Goal: Task Accomplishment & Management: Manage account settings

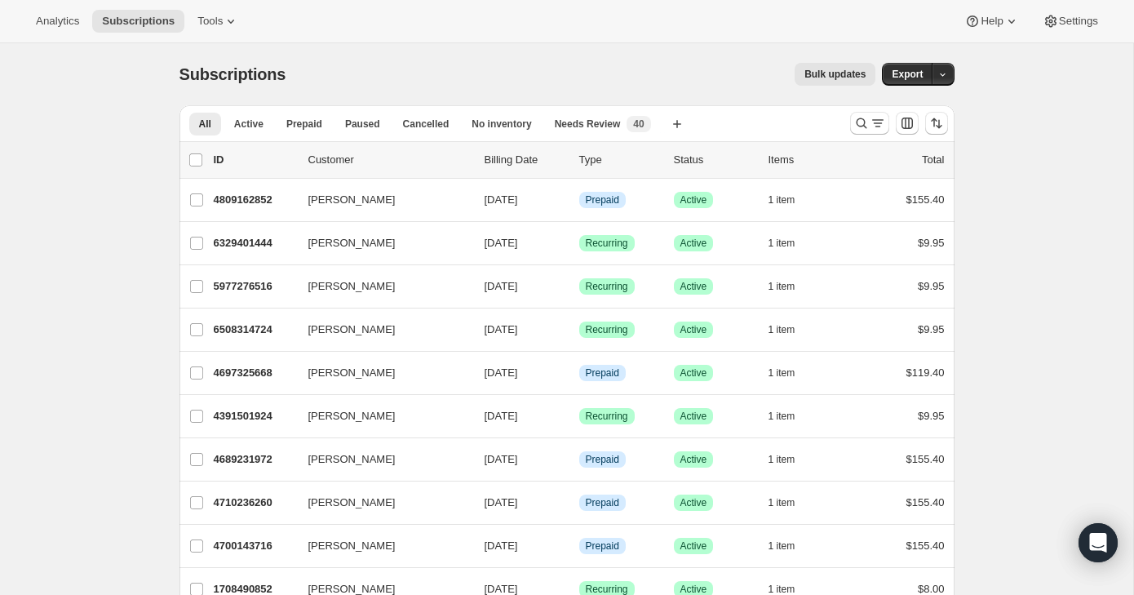
click at [850, 112] on div at bounding box center [869, 123] width 39 height 23
click at [850, 120] on button "Search and filter results" at bounding box center [869, 123] width 39 height 23
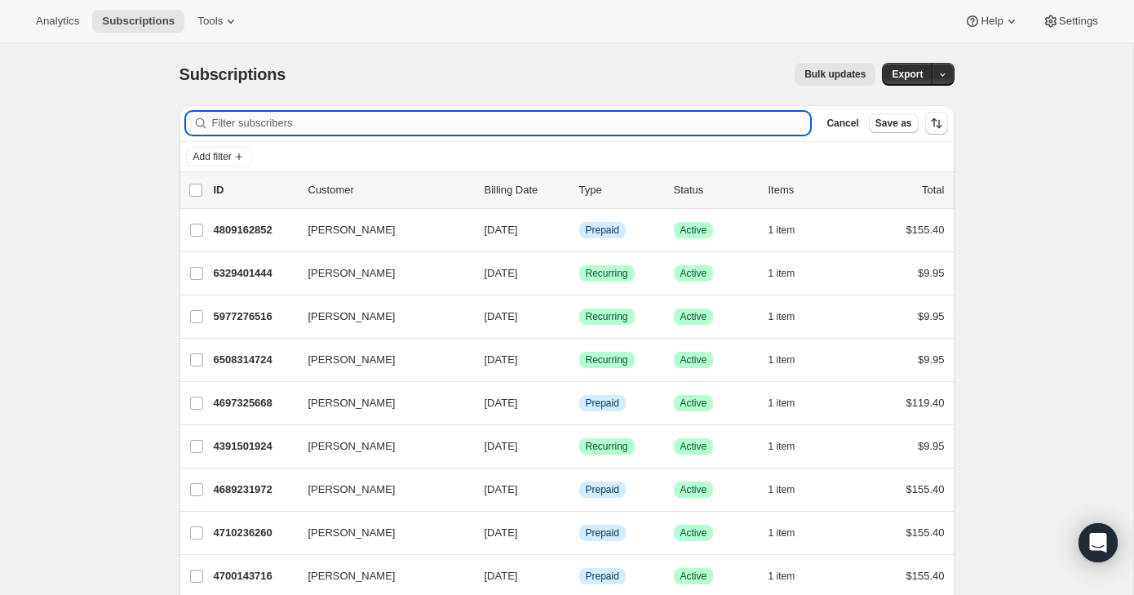
click at [750, 115] on input "Filter subscribers" at bounding box center [511, 123] width 599 height 23
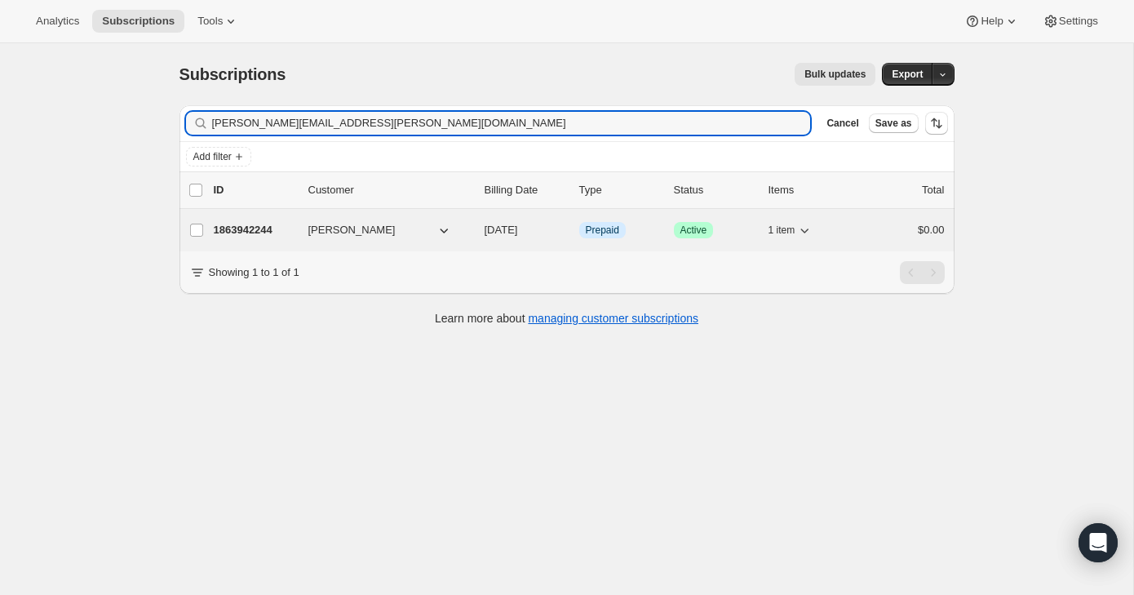
type input "[PERSON_NAME][EMAIL_ADDRESS][PERSON_NAME][DOMAIN_NAME]"
click at [903, 240] on div "1863942244 [PERSON_NAME] [DATE] Info Prepaid Success Active 1 item $0.00" at bounding box center [579, 230] width 731 height 23
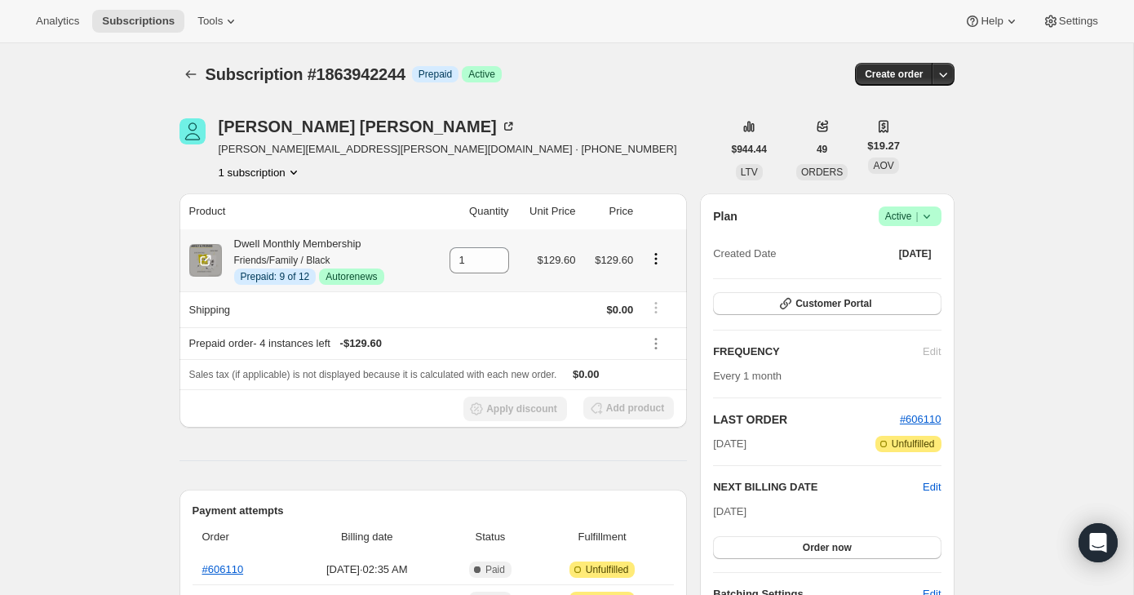
click at [660, 261] on icon "Product actions" at bounding box center [656, 258] width 16 height 16
click at [664, 296] on span "Disable Autorenew" at bounding box center [655, 290] width 88 height 12
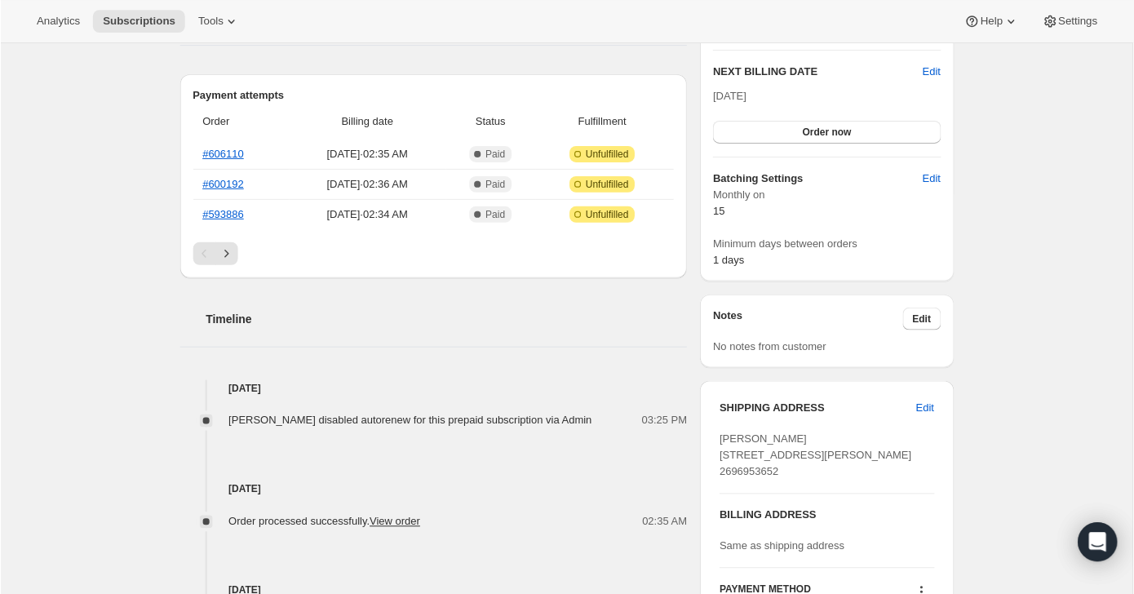
scroll to position [491, 0]
drag, startPoint x: 812, startPoint y: 454, endPoint x: 721, endPoint y: 454, distance: 91.4
click at [721, 454] on div "[PERSON_NAME] [STREET_ADDRESS][PERSON_NAME] 2696953652" at bounding box center [826, 455] width 215 height 49
copy span "[STREET_ADDRESS]"
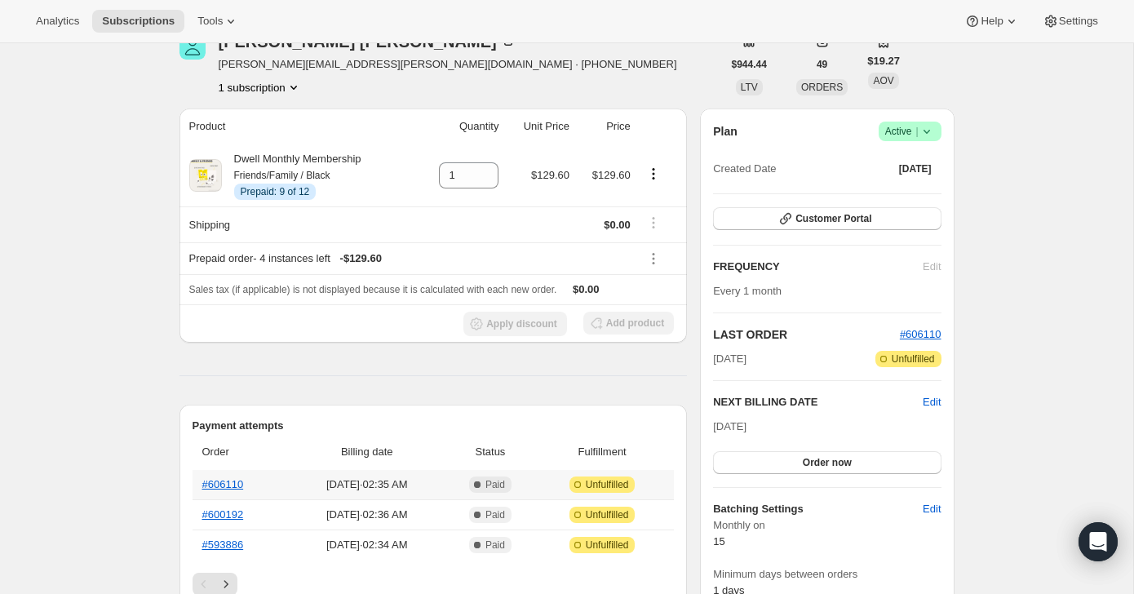
scroll to position [0, 0]
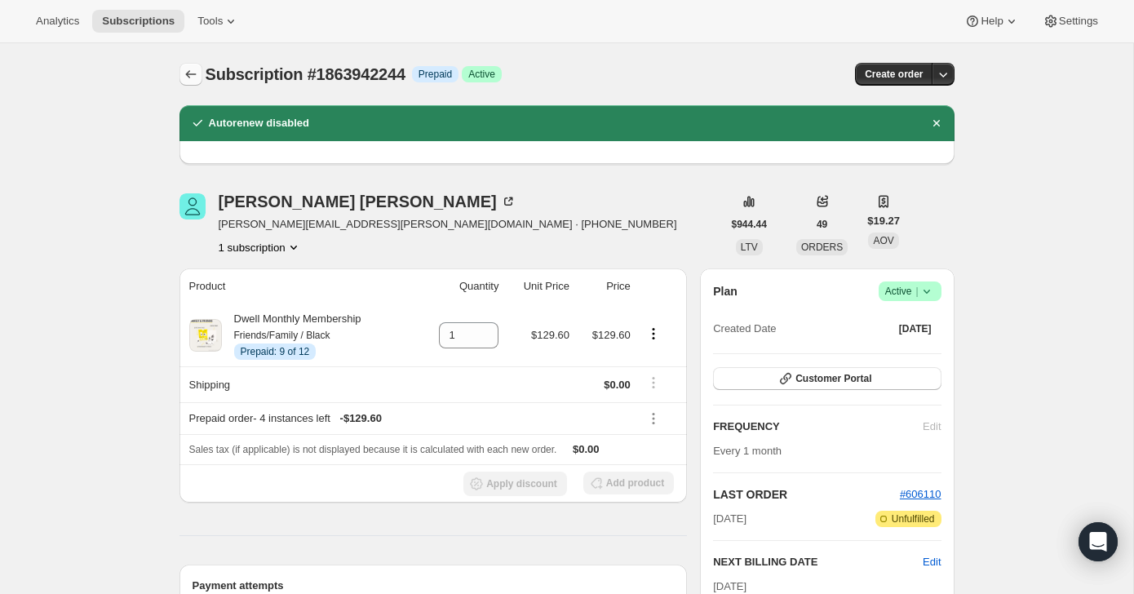
click at [191, 75] on icon "Subscriptions" at bounding box center [191, 74] width 16 height 16
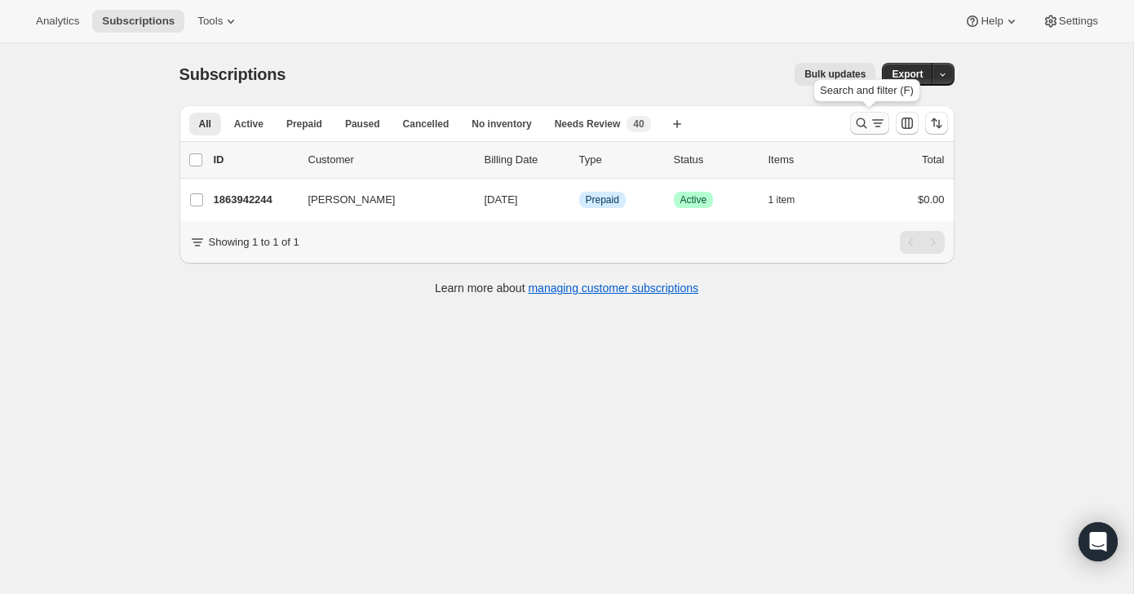
click at [865, 122] on icon "Search and filter results" at bounding box center [861, 123] width 16 height 16
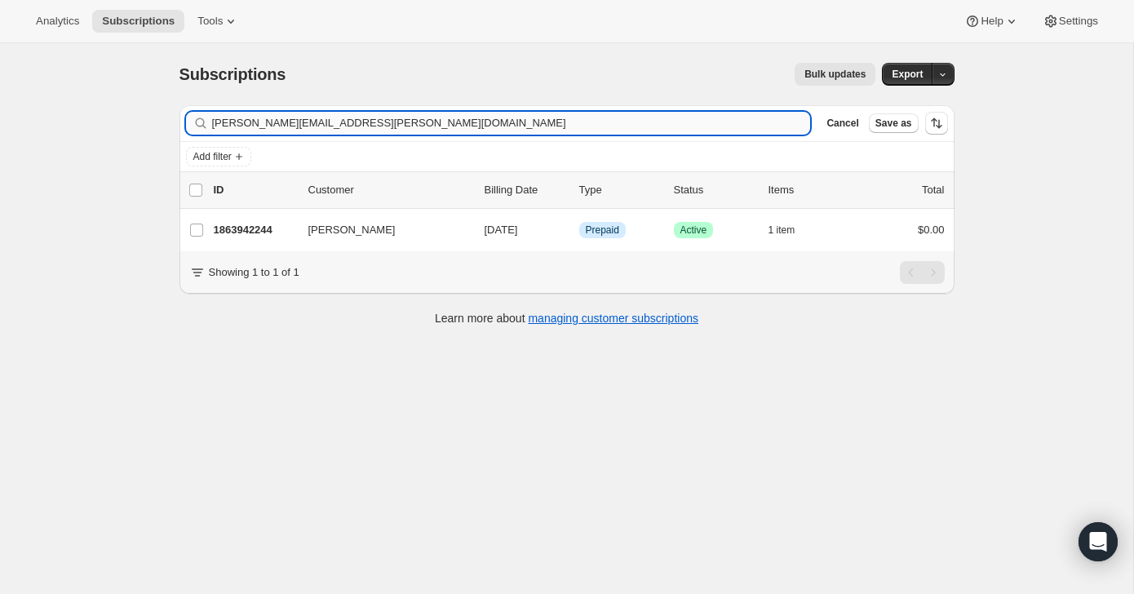
click at [725, 123] on input "[PERSON_NAME][EMAIL_ADDRESS][PERSON_NAME][DOMAIN_NAME]" at bounding box center [511, 123] width 599 height 23
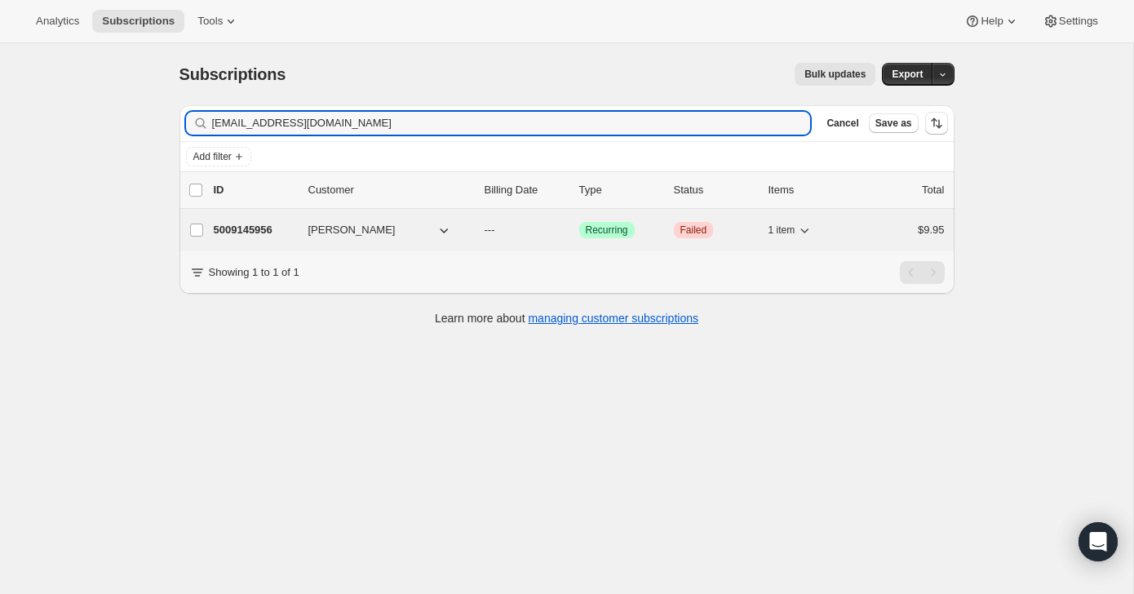
type input "[EMAIL_ADDRESS][DOMAIN_NAME]"
click at [869, 233] on div "$9.95" at bounding box center [904, 230] width 82 height 16
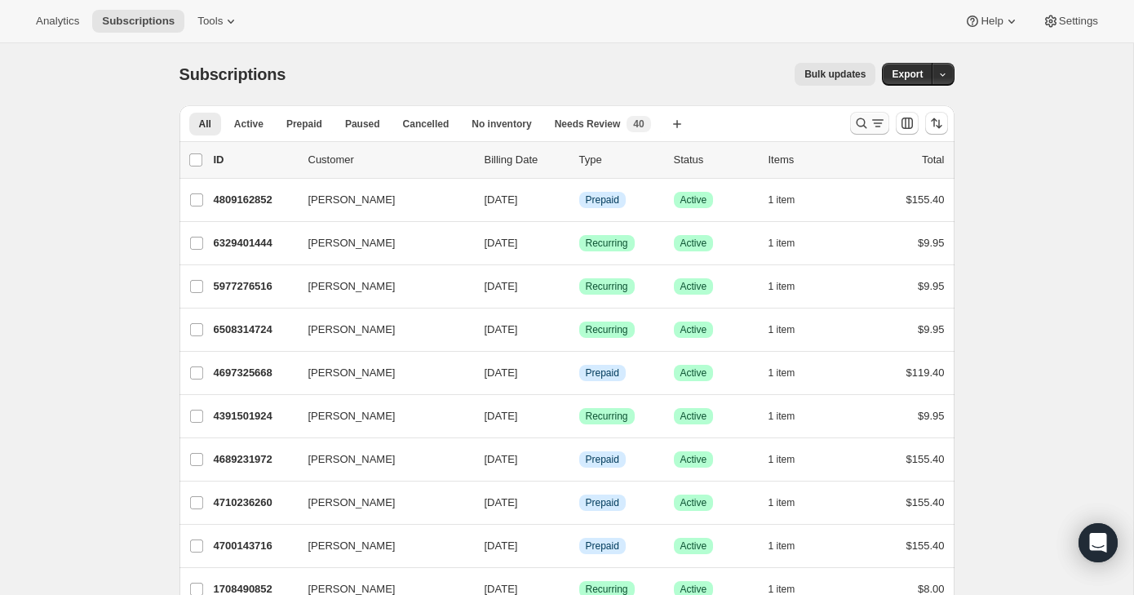
click at [874, 120] on icon "Search and filter results" at bounding box center [877, 120] width 11 height 2
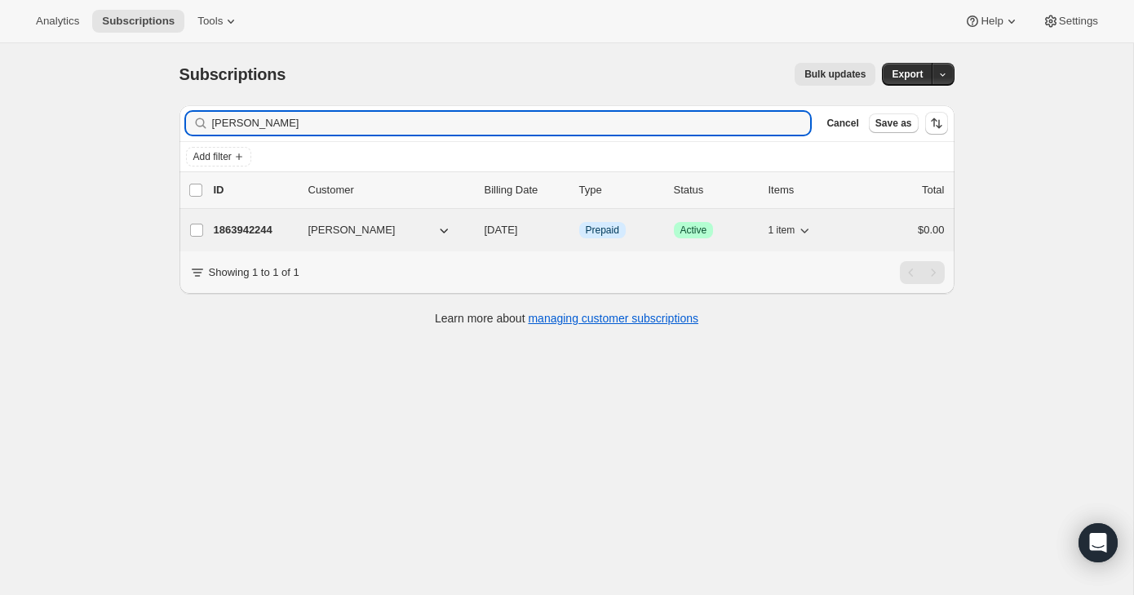
type input "[PERSON_NAME]"
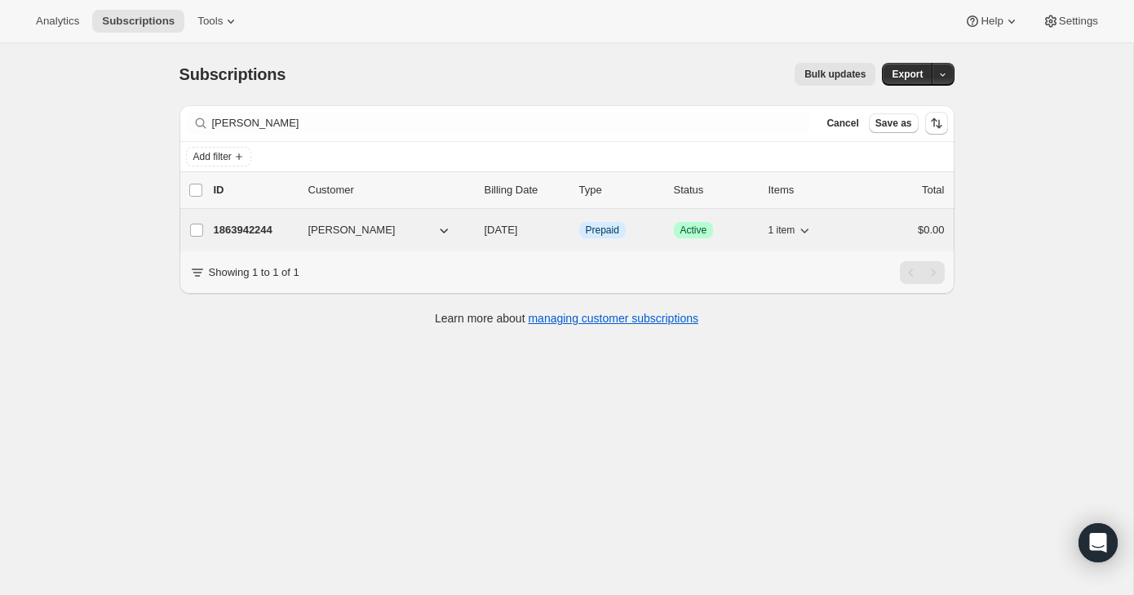
click at [881, 227] on div "$0.00" at bounding box center [904, 230] width 82 height 16
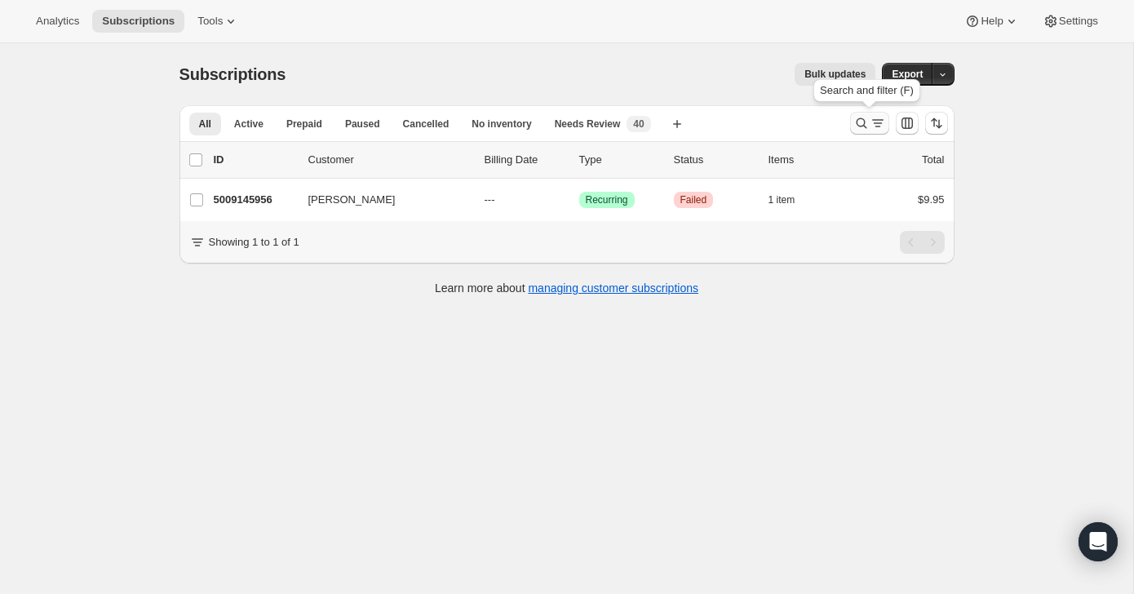
click at [875, 127] on icon "Search and filter results" at bounding box center [878, 123] width 16 height 16
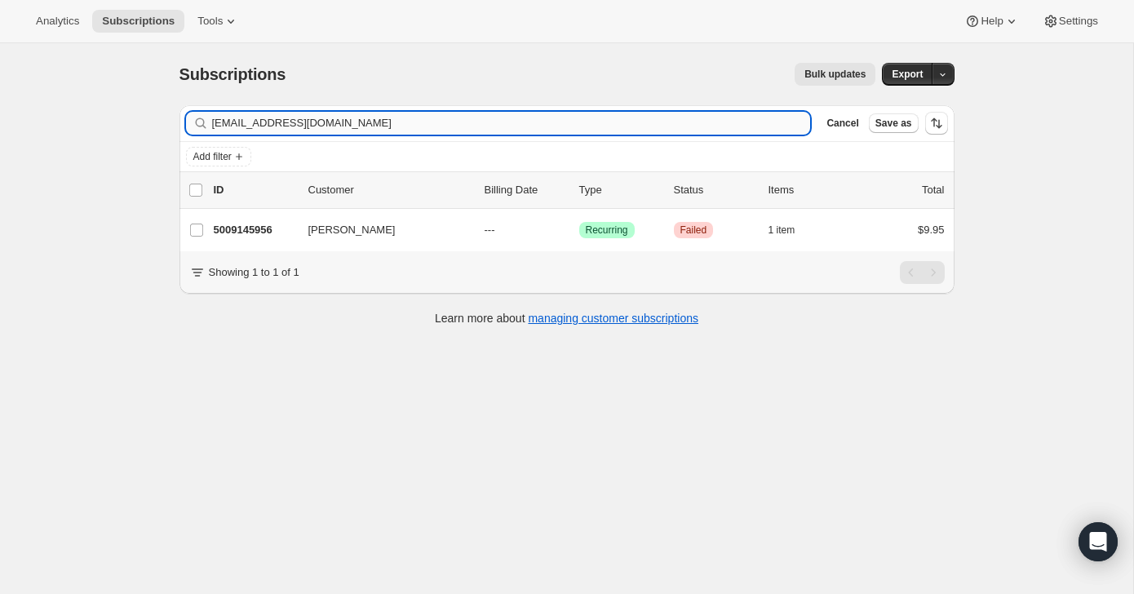
click at [759, 125] on input "[EMAIL_ADDRESS][DOMAIN_NAME]" at bounding box center [511, 123] width 599 height 23
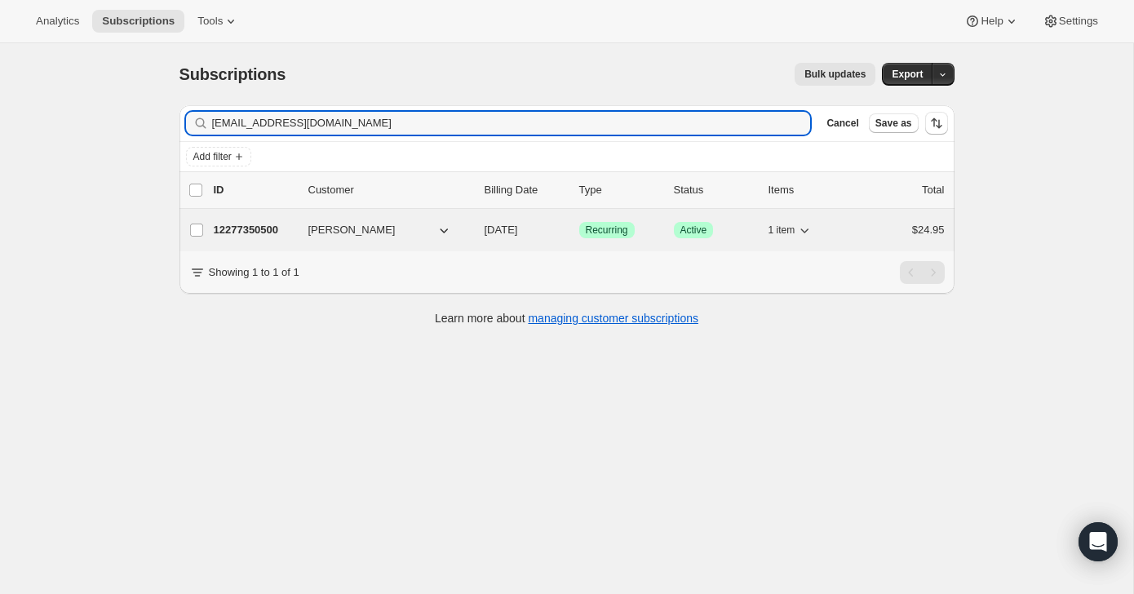
type input "danafelderhoff@gmail.com"
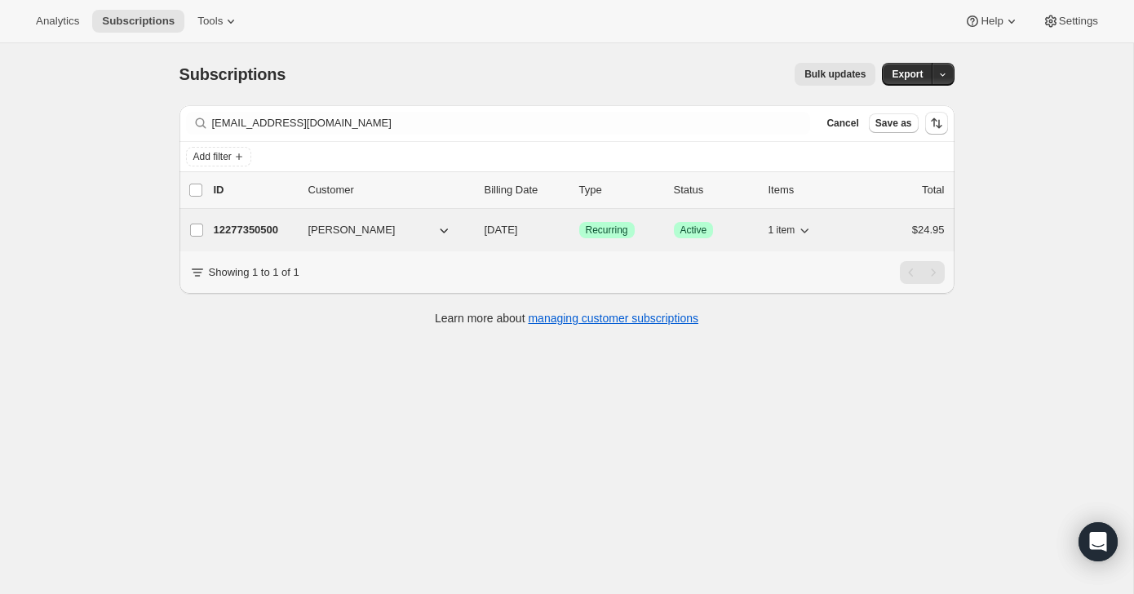
click at [896, 232] on div "$24.95" at bounding box center [904, 230] width 82 height 16
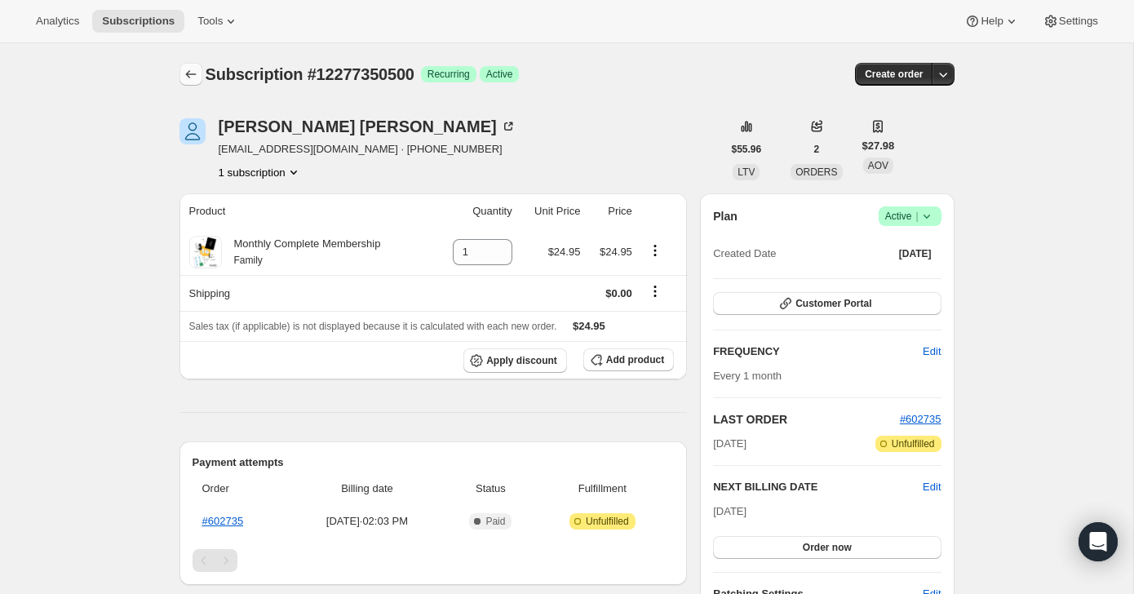
click at [179, 78] on button "Subscriptions" at bounding box center [190, 74] width 23 height 23
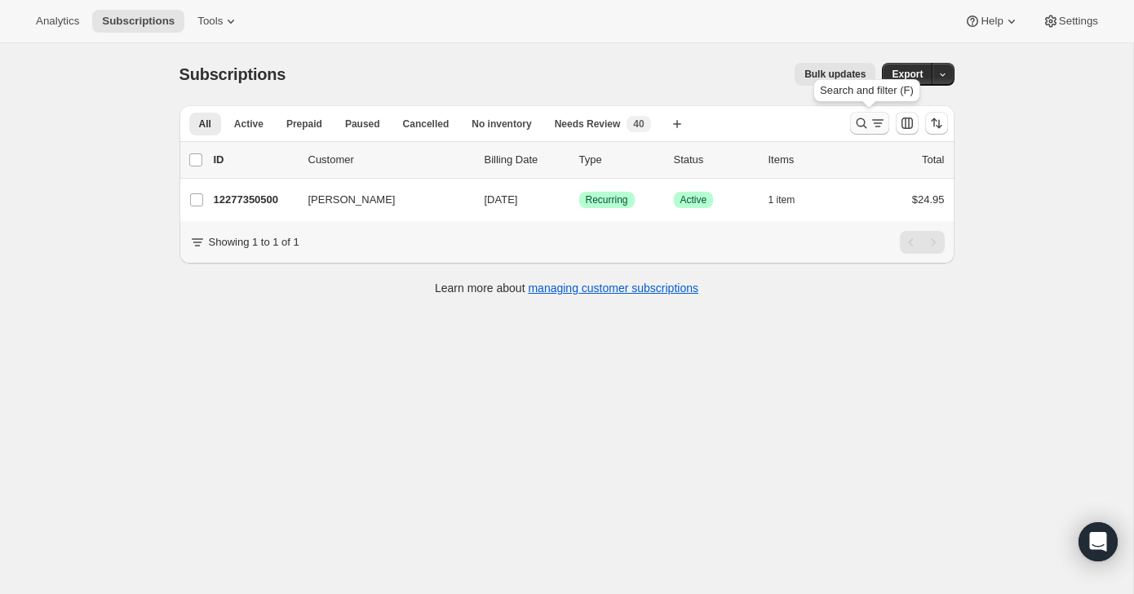
click at [862, 126] on icon "Search and filter results" at bounding box center [861, 123] width 16 height 16
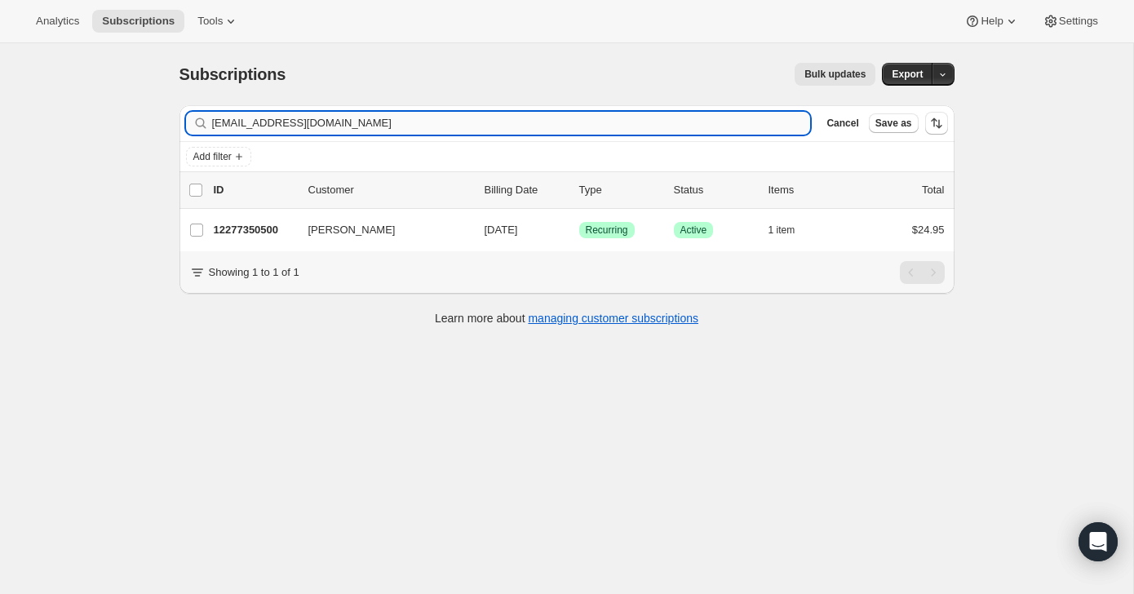
click at [747, 122] on input "danafelderhoff@gmail.com" at bounding box center [511, 123] width 599 height 23
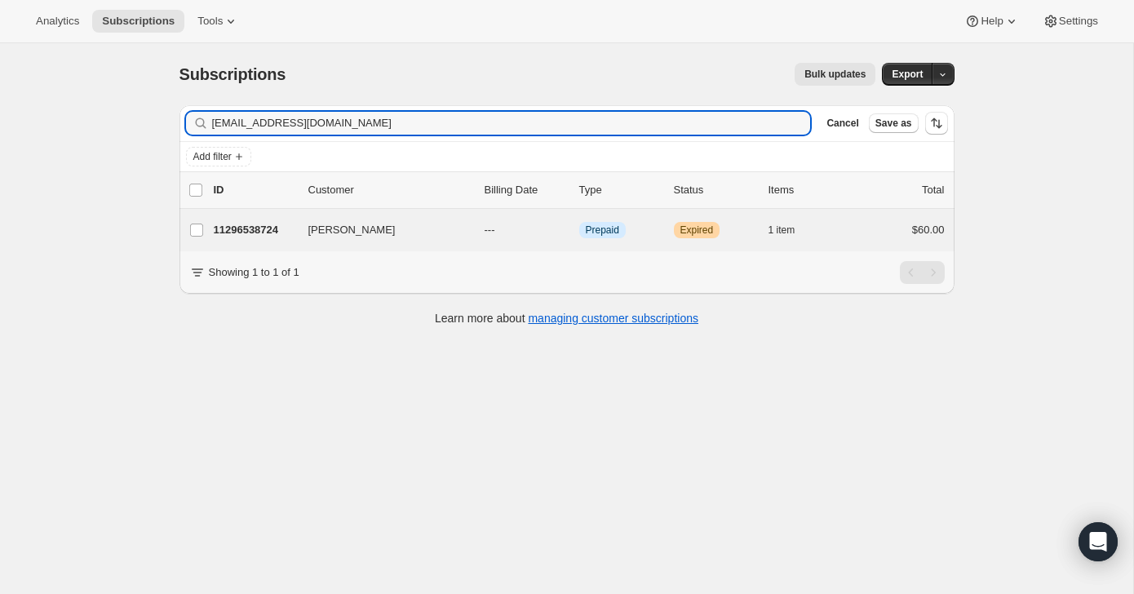
type input "tatisantana72@gmail.com"
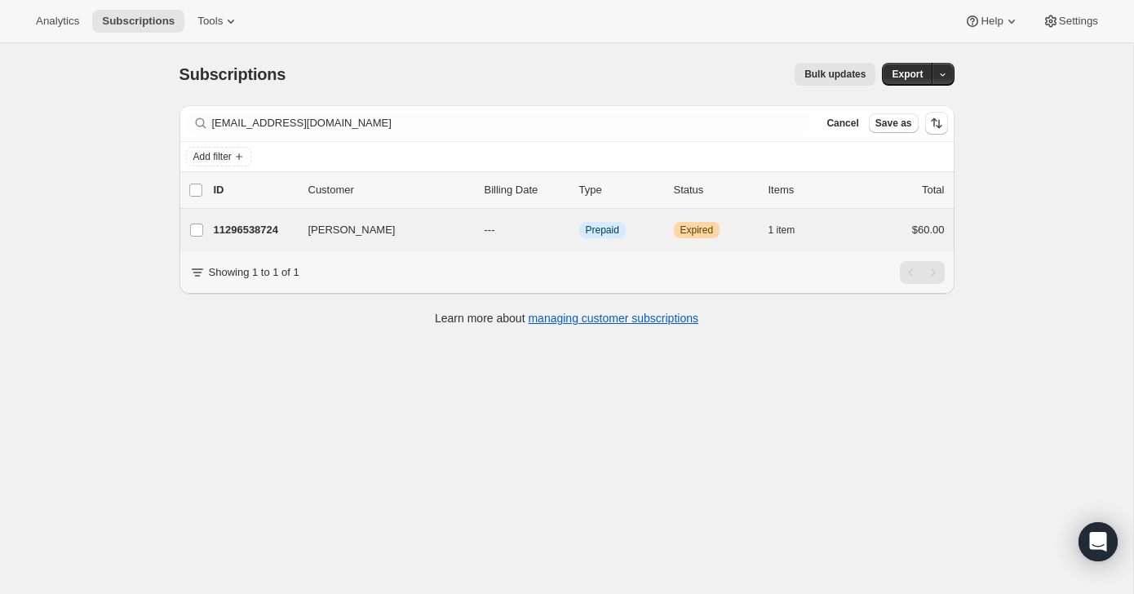
click at [861, 215] on div "Tatiana Santana 11296538724 Tatiana Santana --- Info Prepaid Warning Expired 1 …" at bounding box center [566, 230] width 775 height 42
click at [861, 220] on div "11296538724 Tatiana Santana --- Info Prepaid Warning Expired 1 item $60.00" at bounding box center [579, 230] width 731 height 23
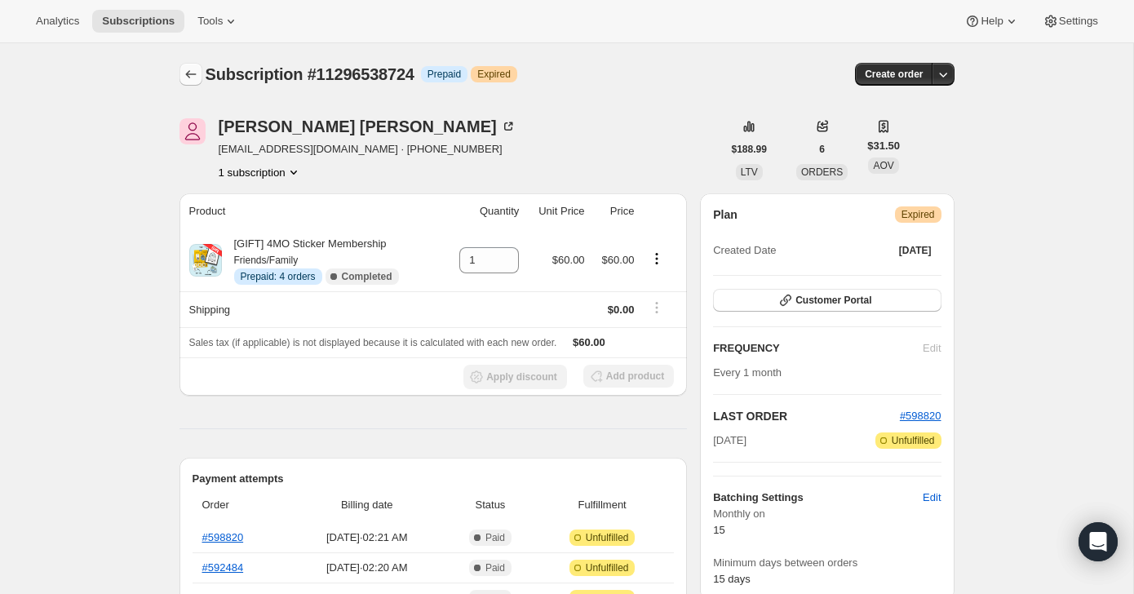
click at [187, 84] on button "Subscriptions" at bounding box center [190, 74] width 23 height 23
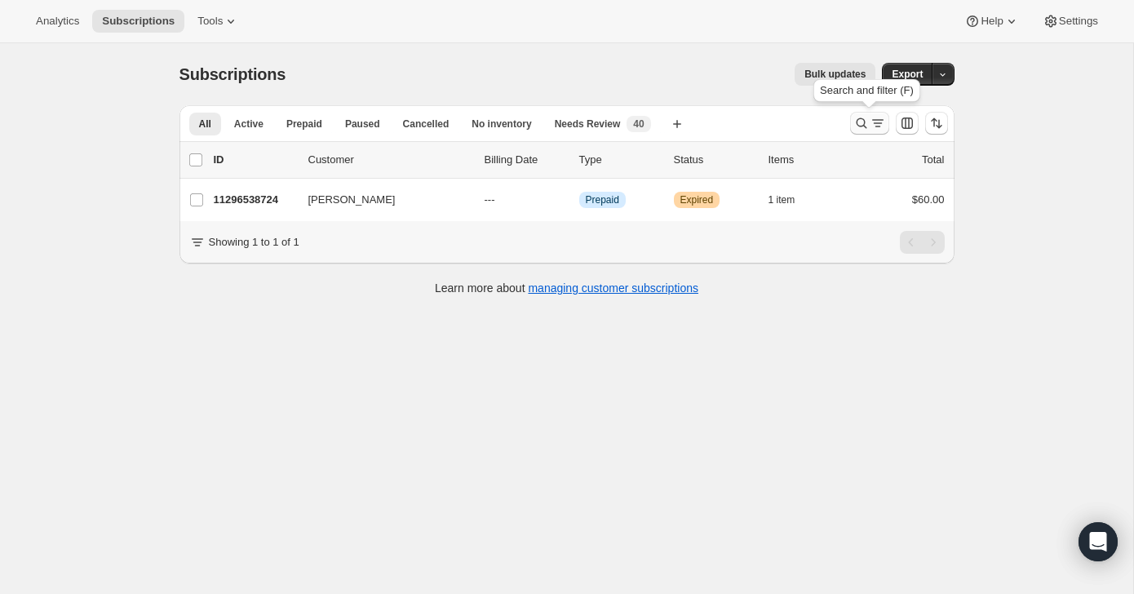
click at [886, 126] on button "Search and filter results" at bounding box center [869, 123] width 39 height 23
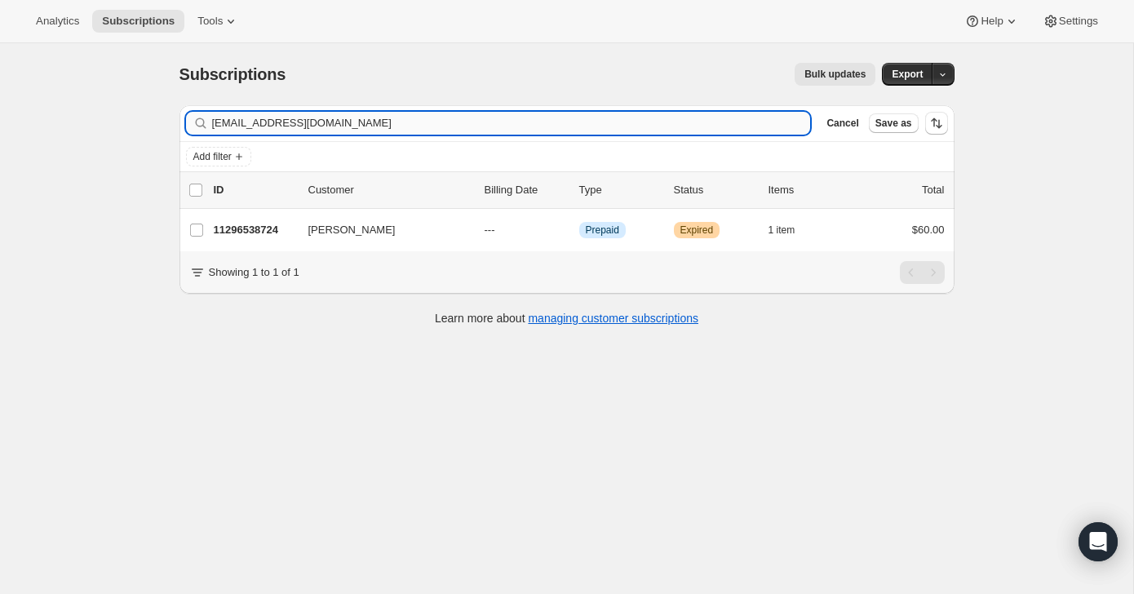
click at [684, 123] on input "tatisantana72@gmail.com" at bounding box center [511, 123] width 599 height 23
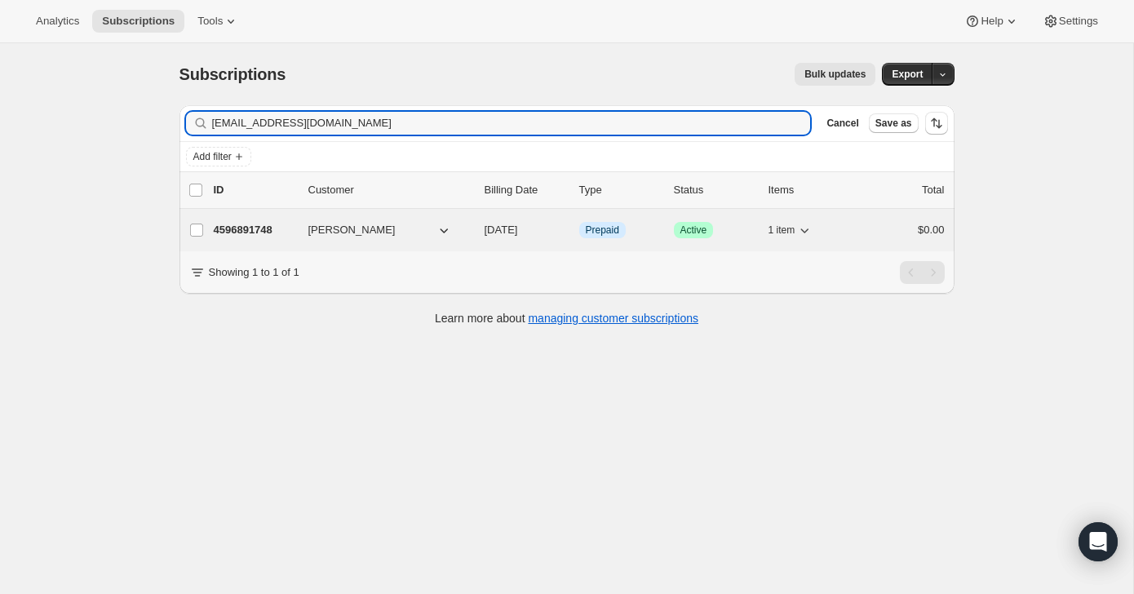
type input "morganjaneashley@gmail.com"
click at [861, 231] on div "4596891748 Morgan Gullo 09/15/2025 Info Prepaid Success Active 1 item $0.00" at bounding box center [579, 230] width 731 height 23
